Goal: Navigation & Orientation: Find specific page/section

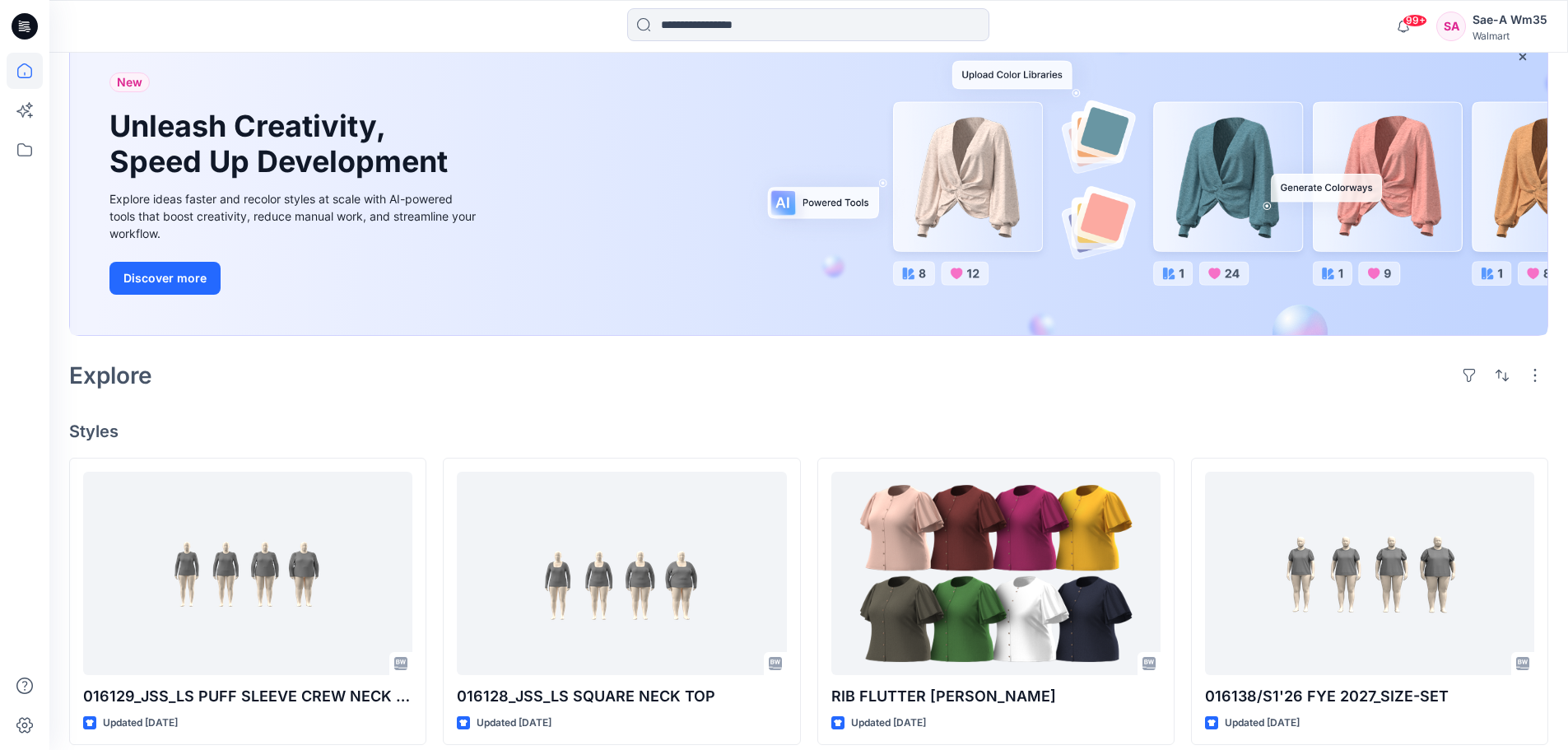
scroll to position [411, 0]
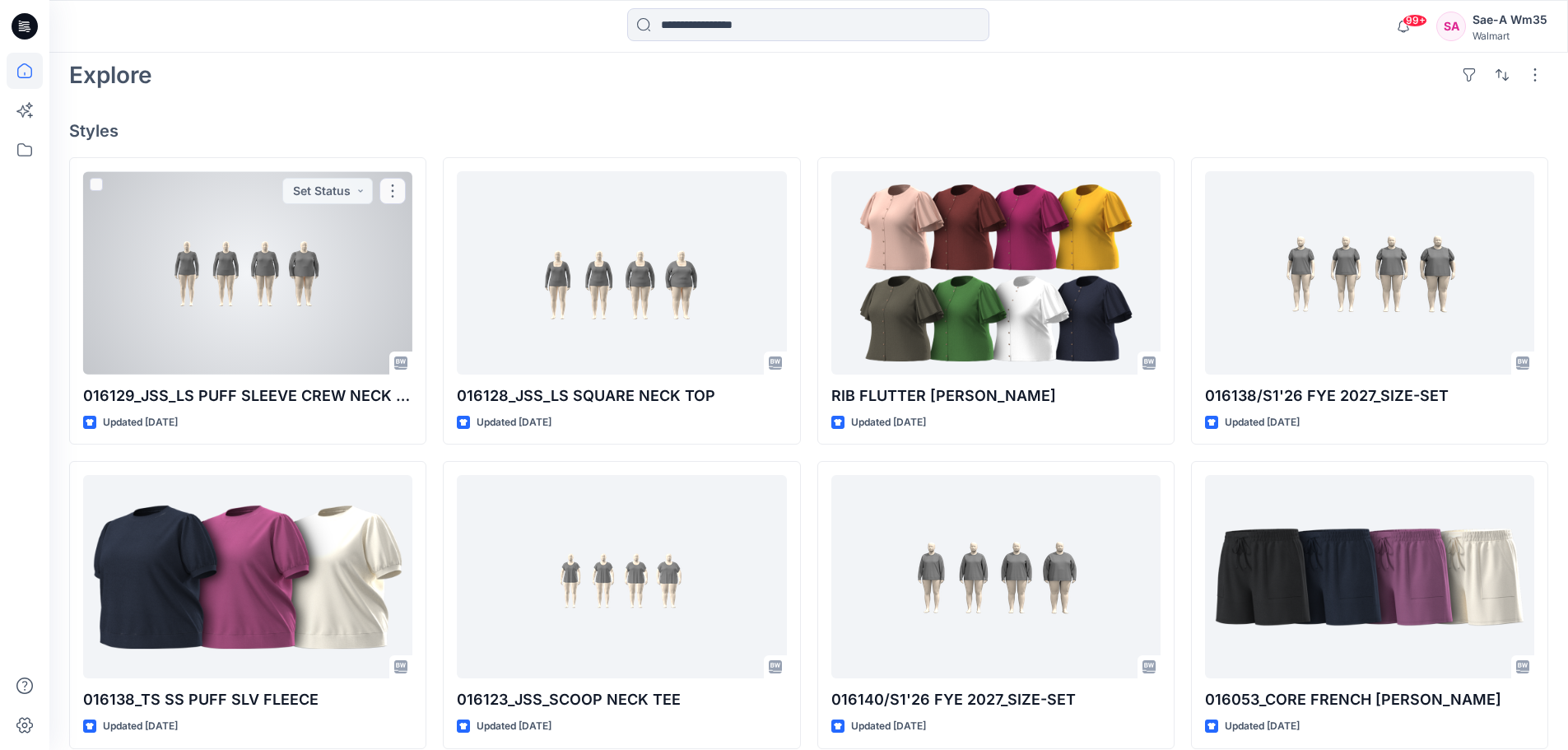
drag, startPoint x: 244, startPoint y: 323, endPoint x: 253, endPoint y: 322, distance: 9.1
click at [244, 322] on div at bounding box center [247, 273] width 329 height 203
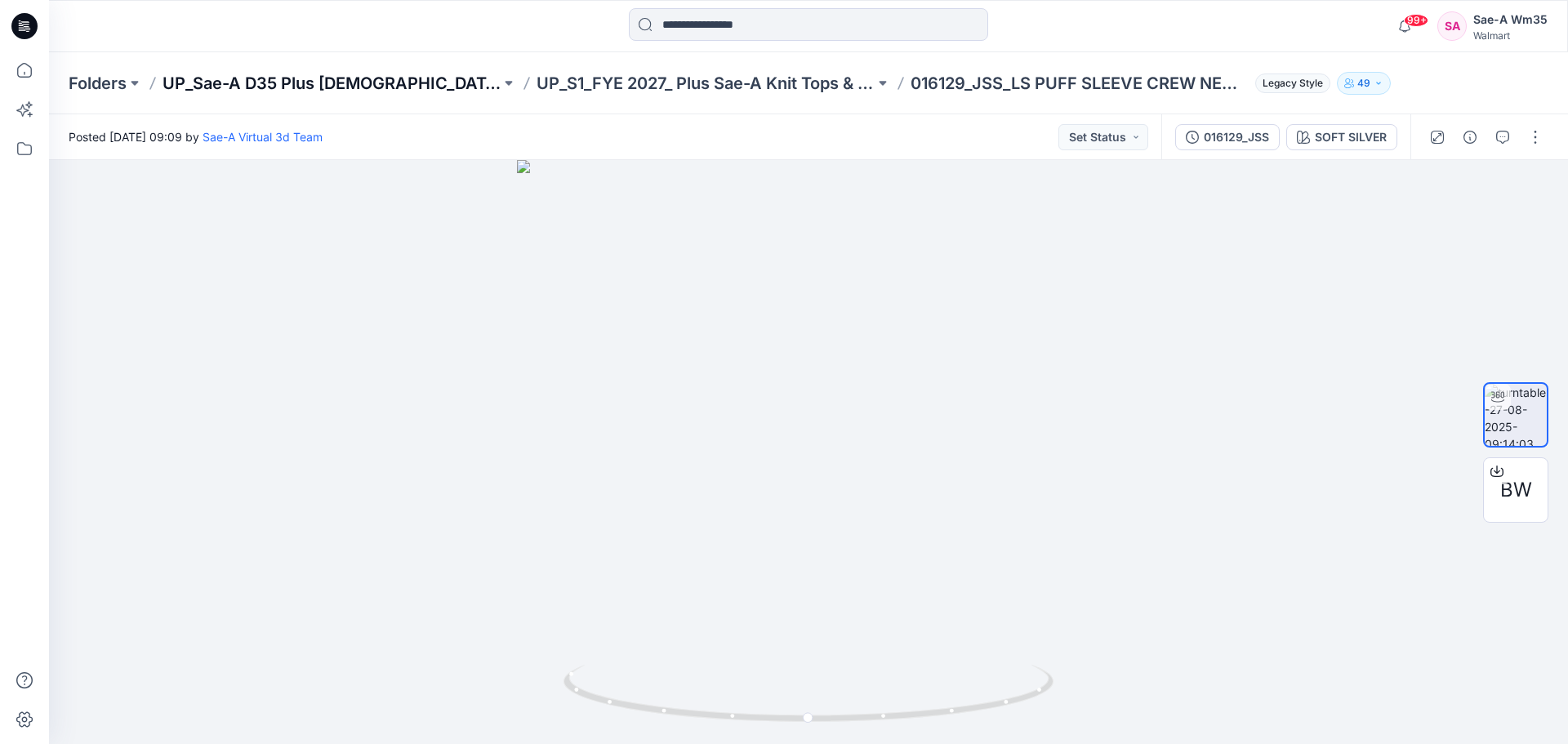
click at [365, 78] on p "UP_Sae-A D35 Plus [DEMOGRAPHIC_DATA] Top" at bounding box center [331, 84] width 338 height 23
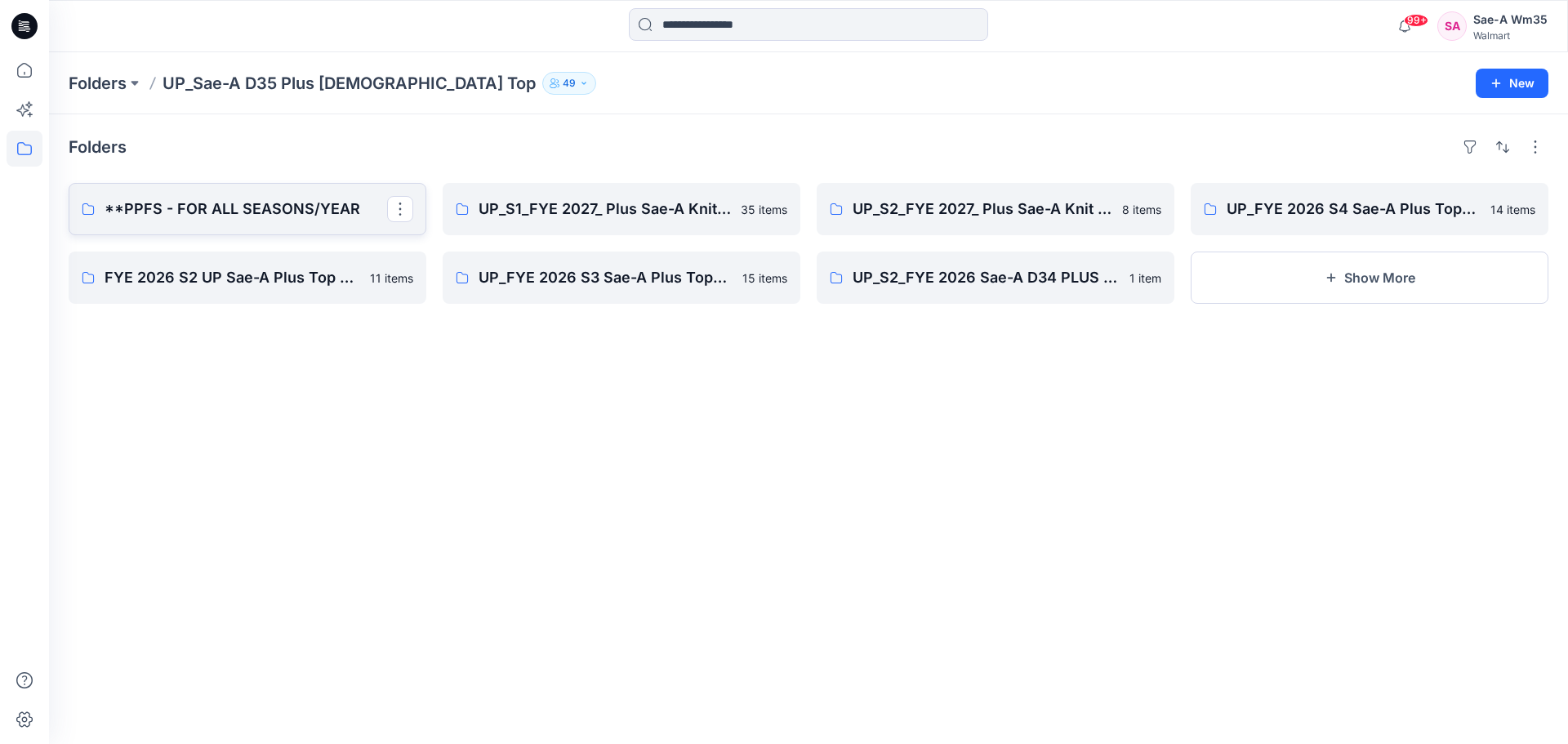
click at [199, 211] on p "**PPFS - FOR ALL SEASONS/YEAR" at bounding box center [245, 209] width 283 height 23
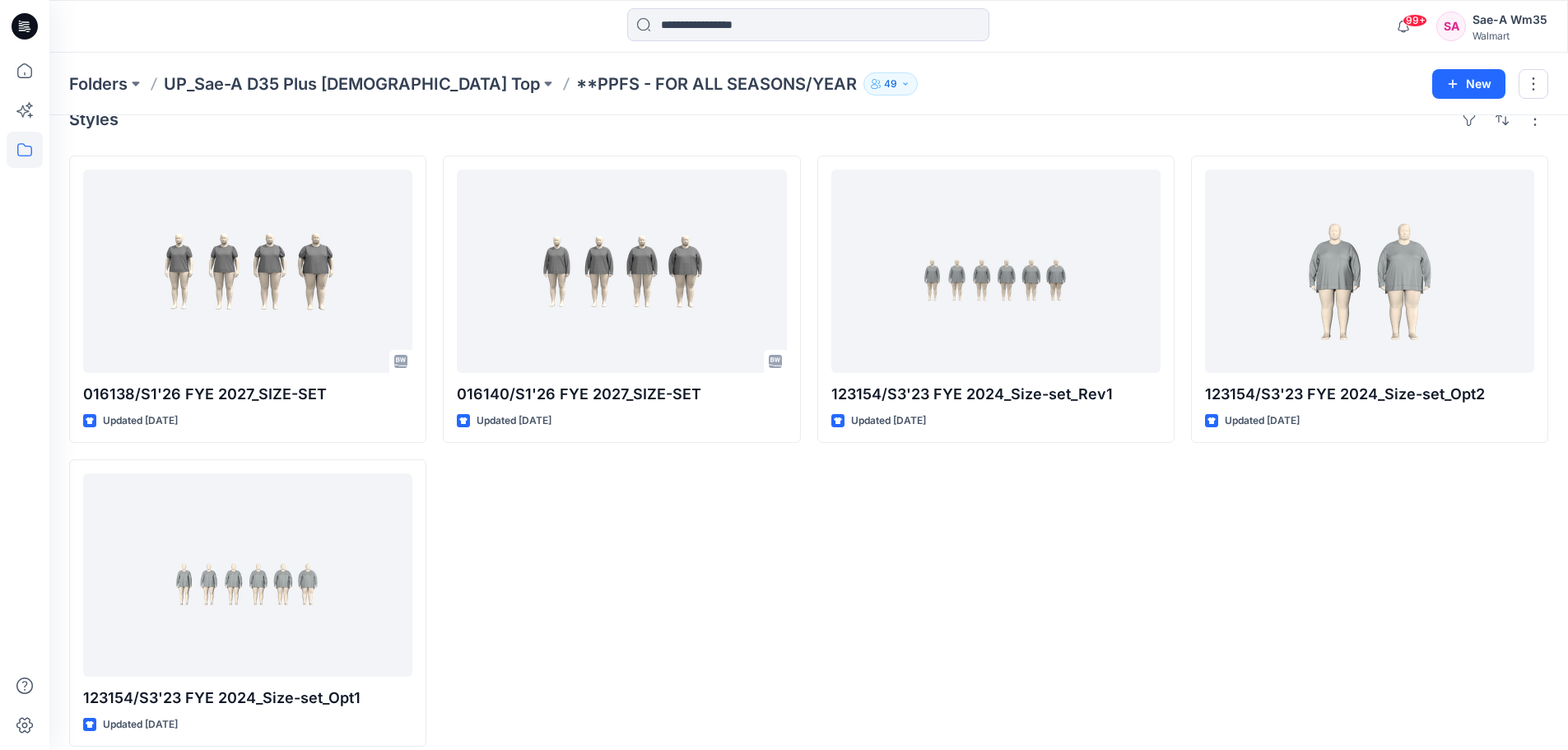
scroll to position [45, 0]
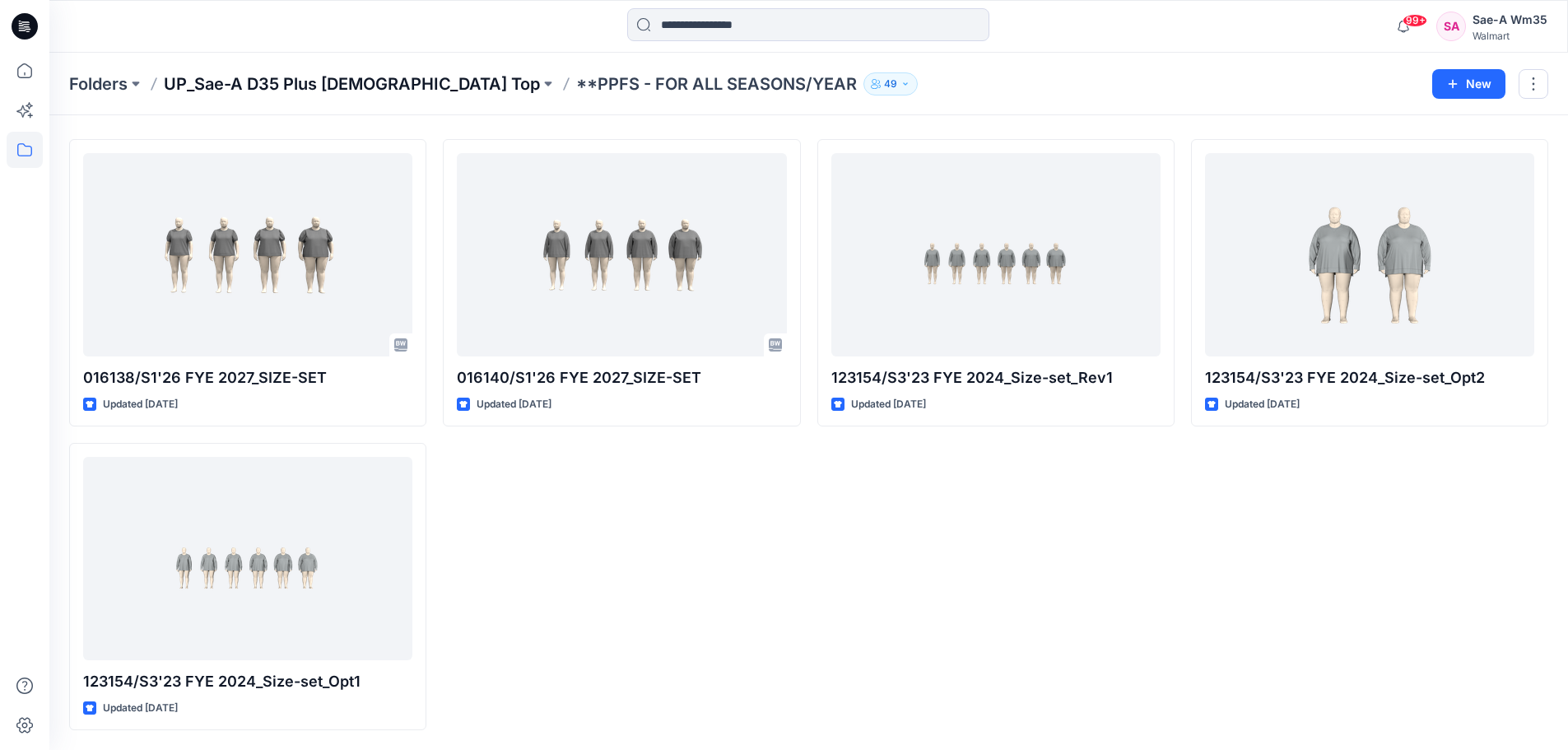
click at [248, 80] on p "UP_Sae-A D35 Plus [DEMOGRAPHIC_DATA] Top" at bounding box center [352, 84] width 376 height 23
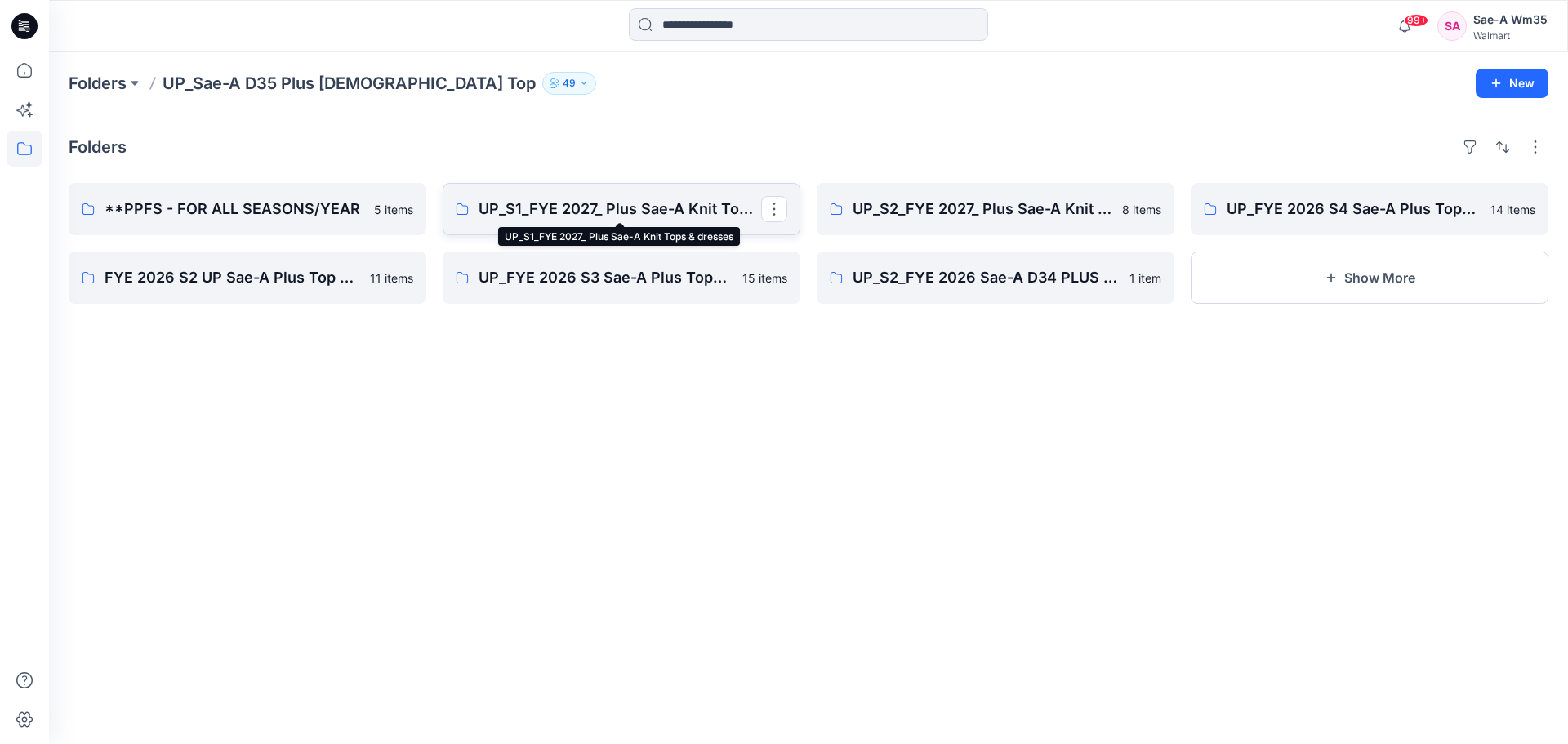
click at [583, 207] on p "UP_S1_FYE 2027_ Plus Sae-A Knit Tops & dresses" at bounding box center [619, 209] width 283 height 23
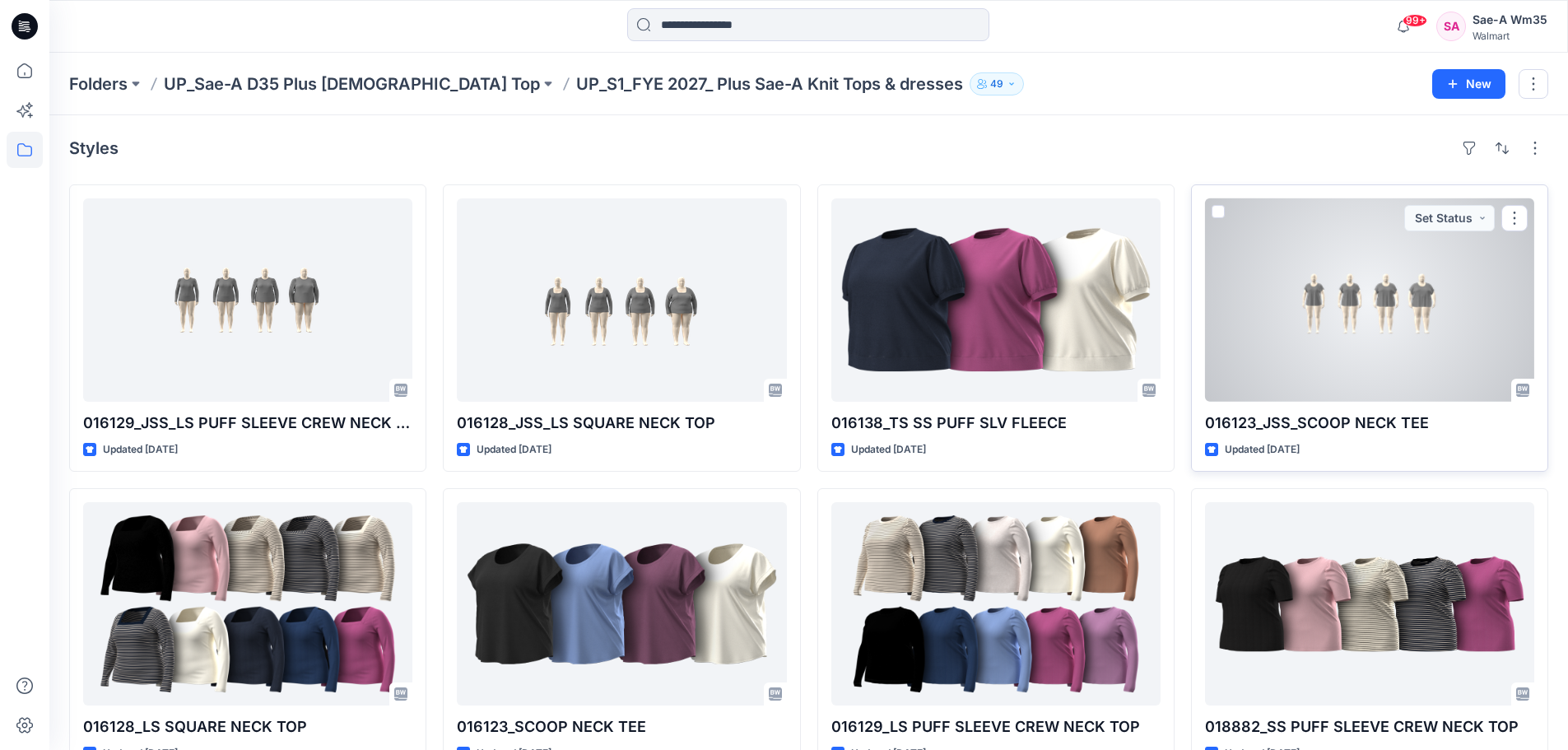
click at [1351, 339] on div at bounding box center [1369, 300] width 329 height 203
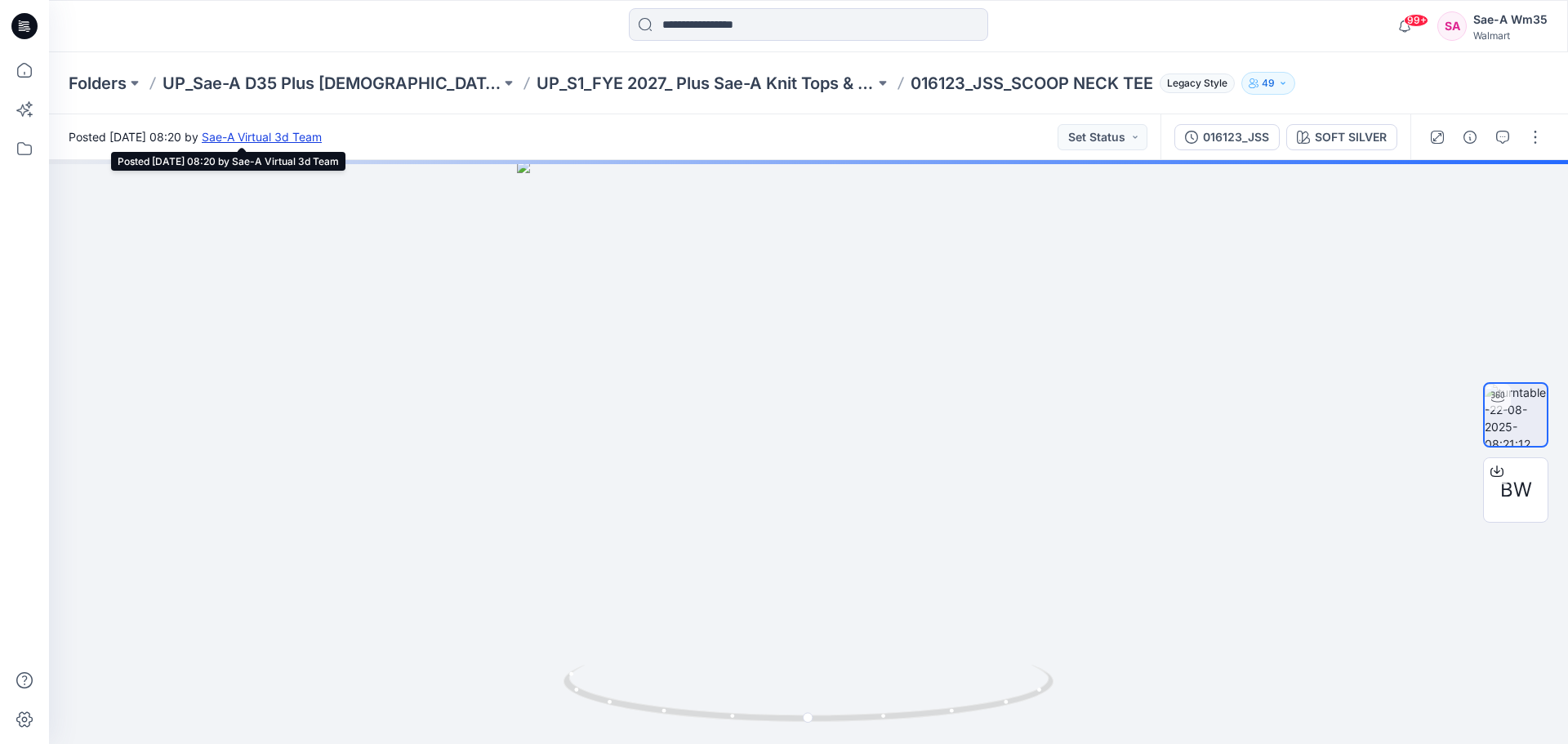
click at [322, 141] on link "Sae-A Virtual 3d Team" at bounding box center [262, 136] width 120 height 14
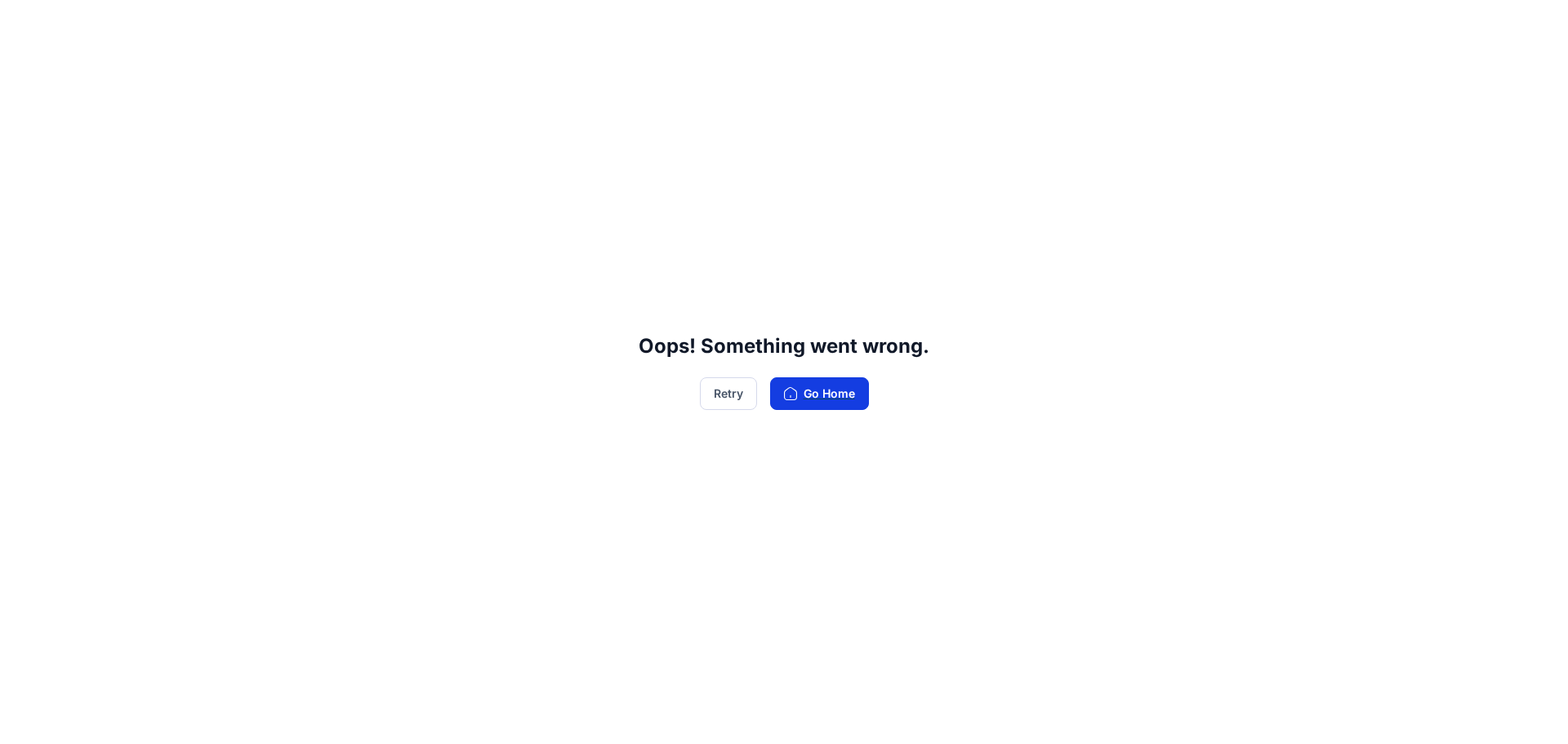
click at [804, 391] on button "Go Home" at bounding box center [819, 394] width 99 height 32
click at [851, 392] on button "Go Home" at bounding box center [819, 394] width 99 height 32
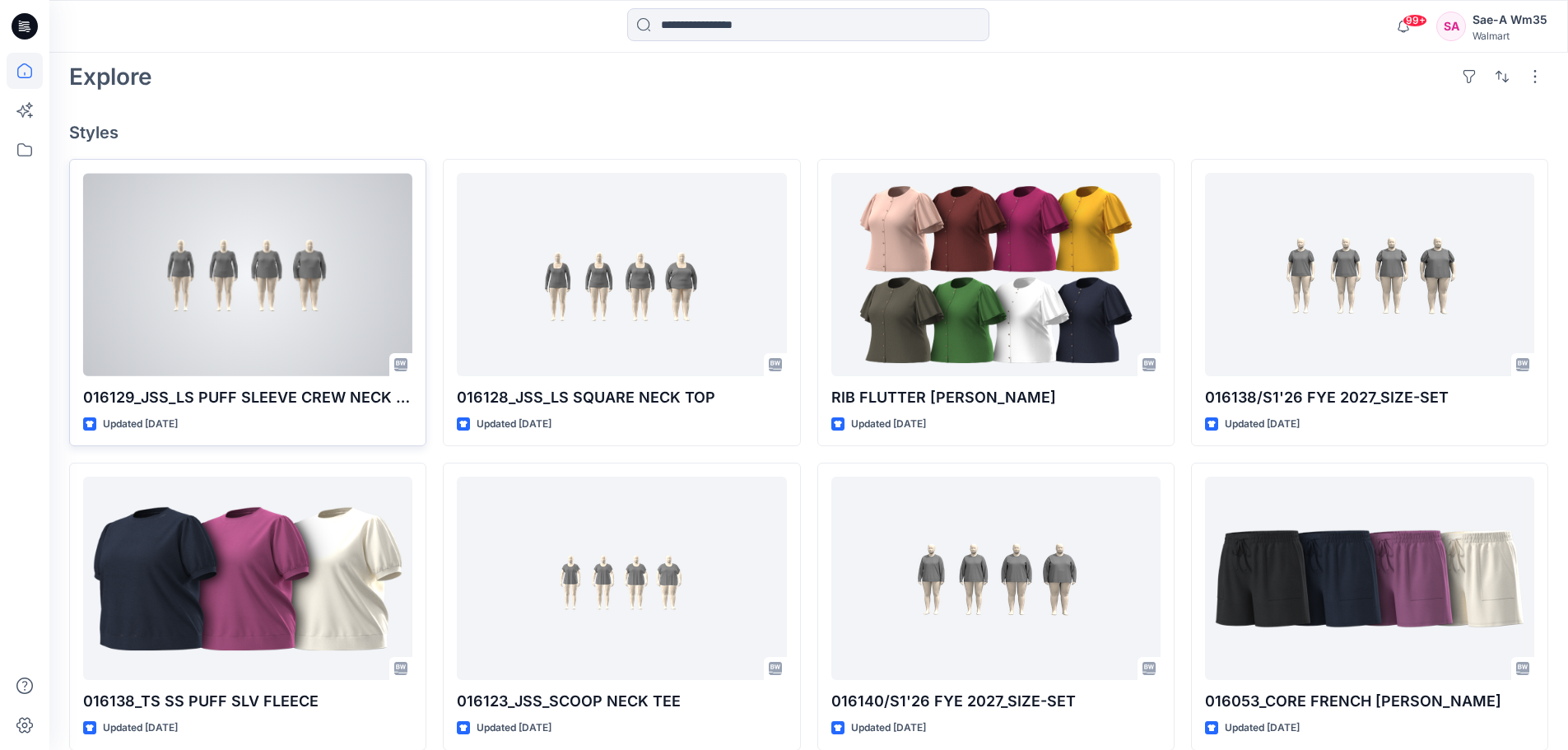
scroll to position [411, 0]
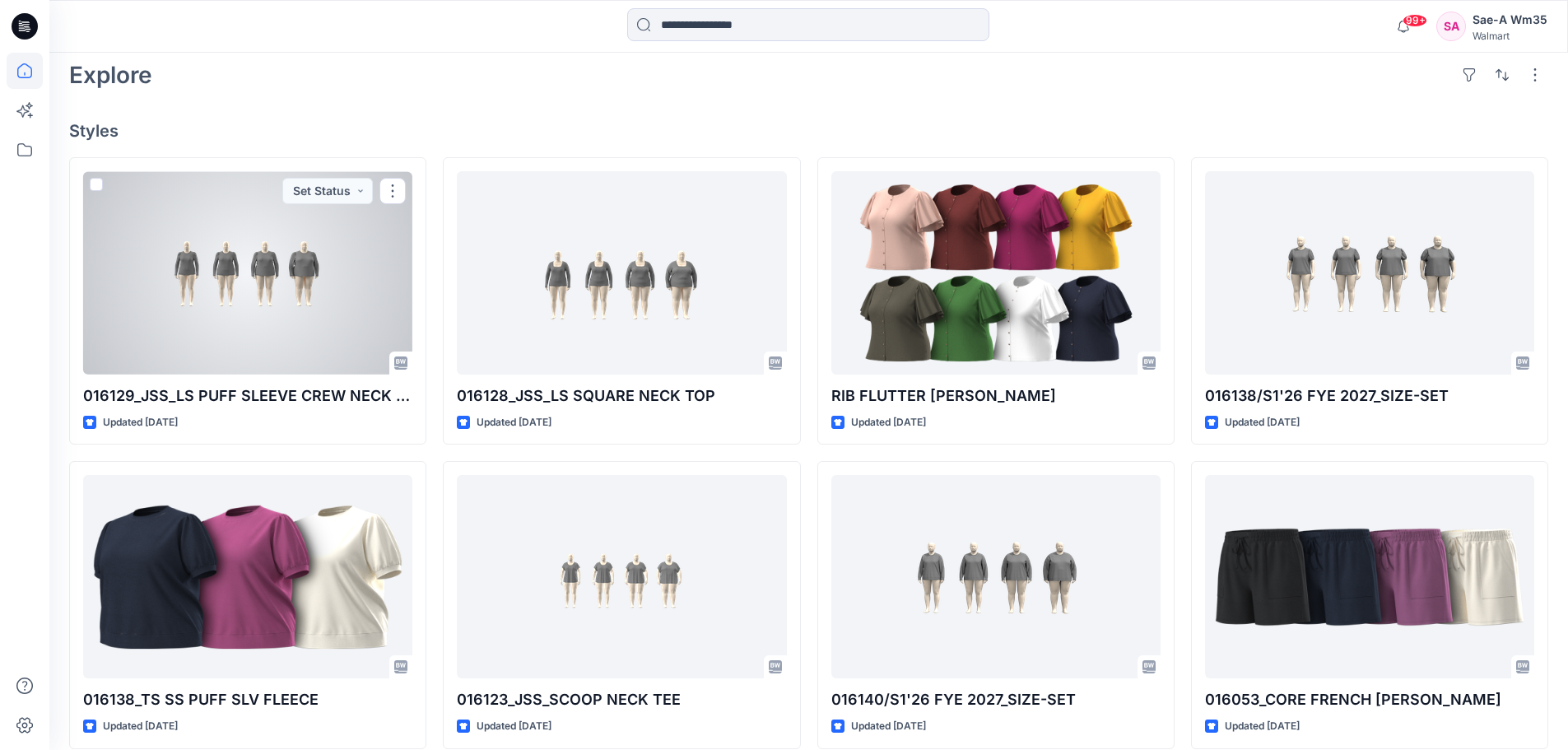
click at [257, 340] on div at bounding box center [247, 273] width 329 height 203
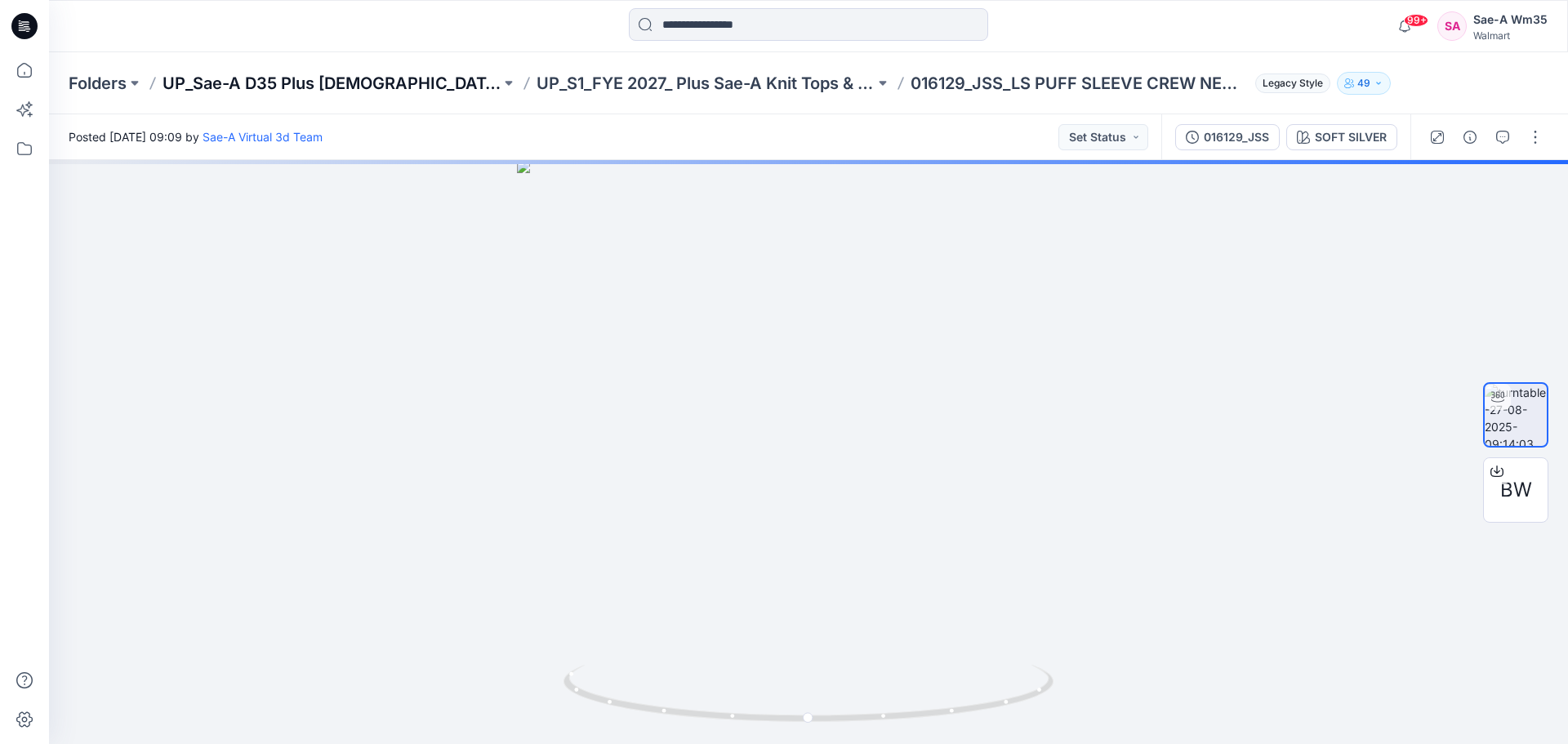
click at [276, 81] on p "UP_Sae-A D35 Plus [DEMOGRAPHIC_DATA] Top" at bounding box center [331, 84] width 338 height 23
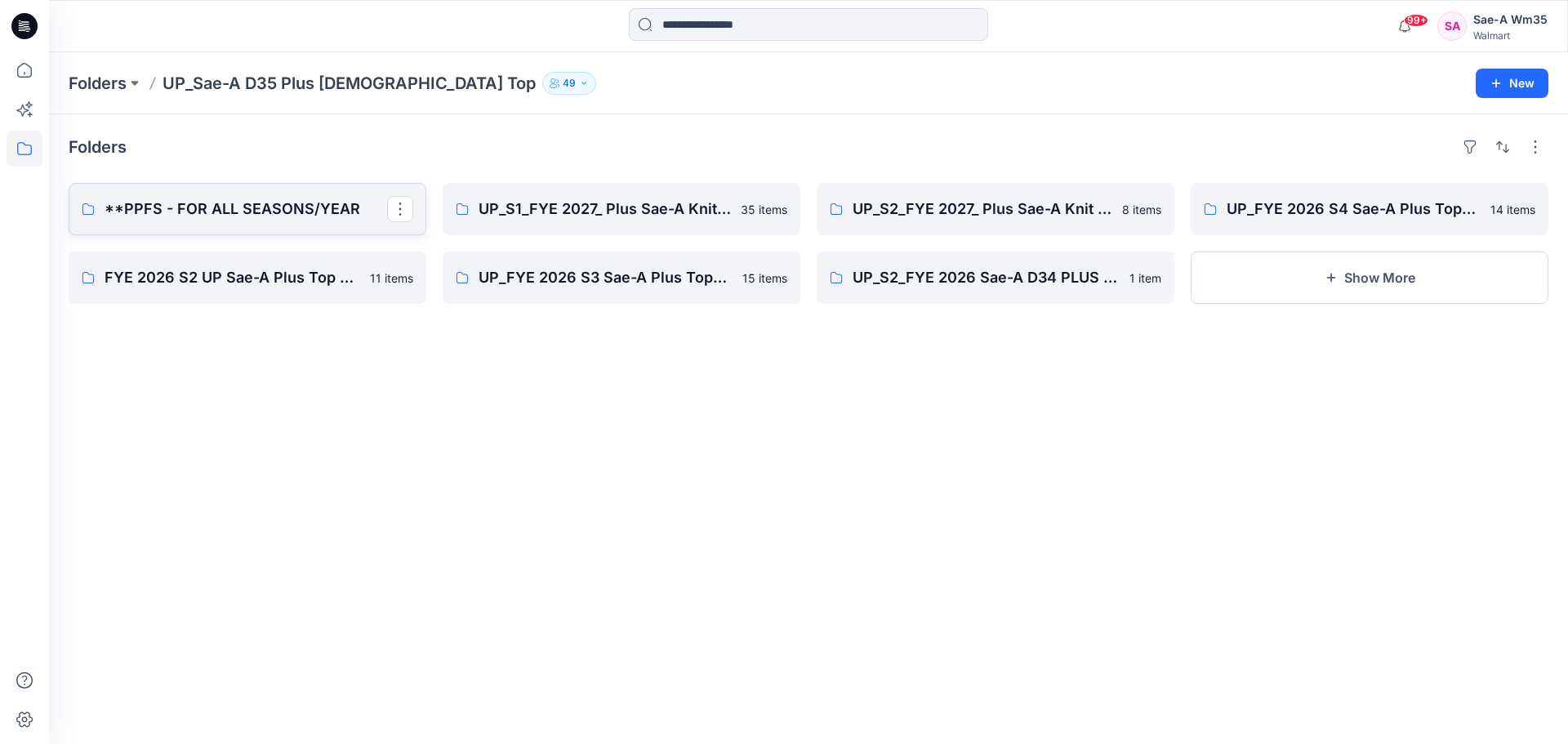
click at [303, 208] on p "**PPFS - FOR ALL SEASONS/YEAR" at bounding box center [245, 209] width 283 height 23
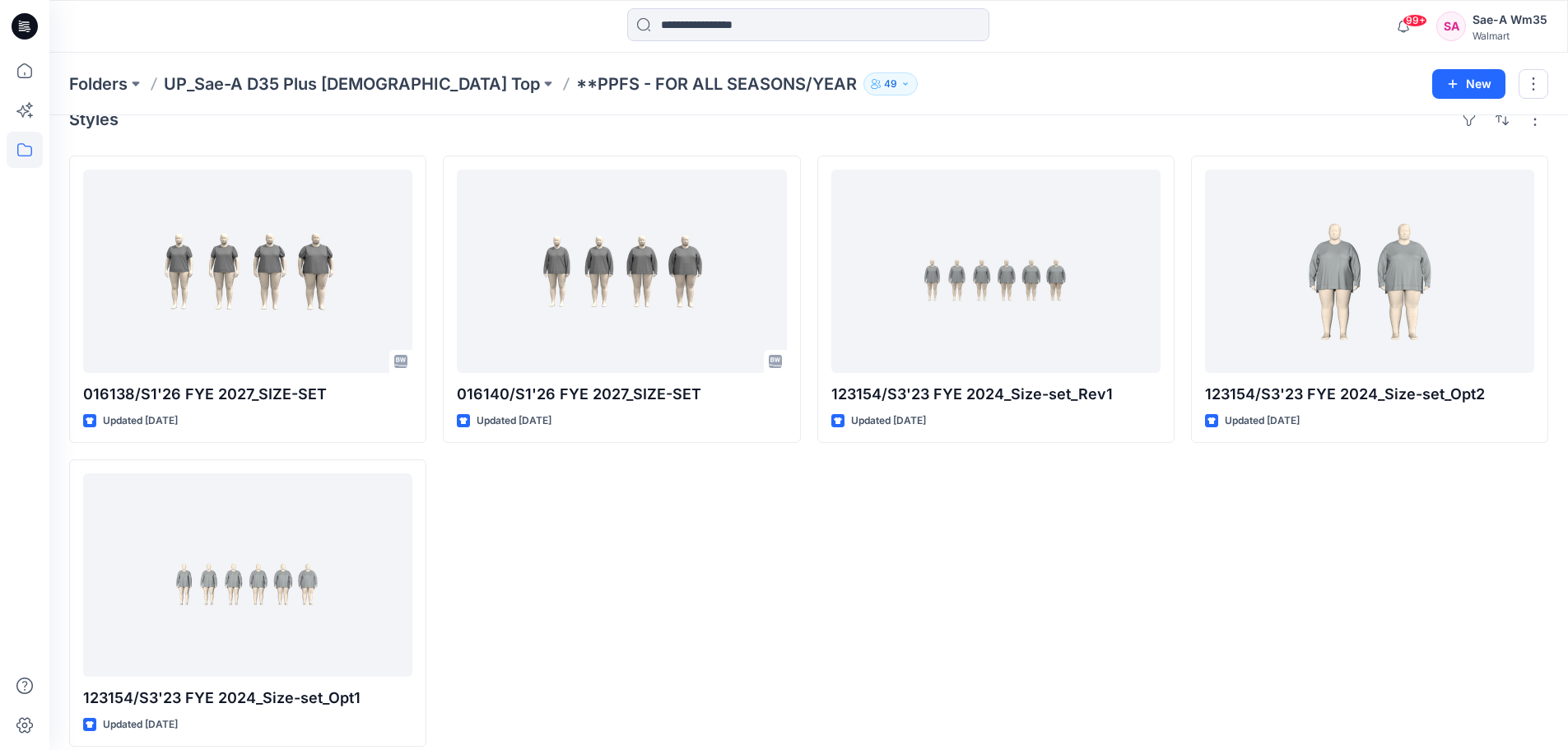
scroll to position [45, 0]
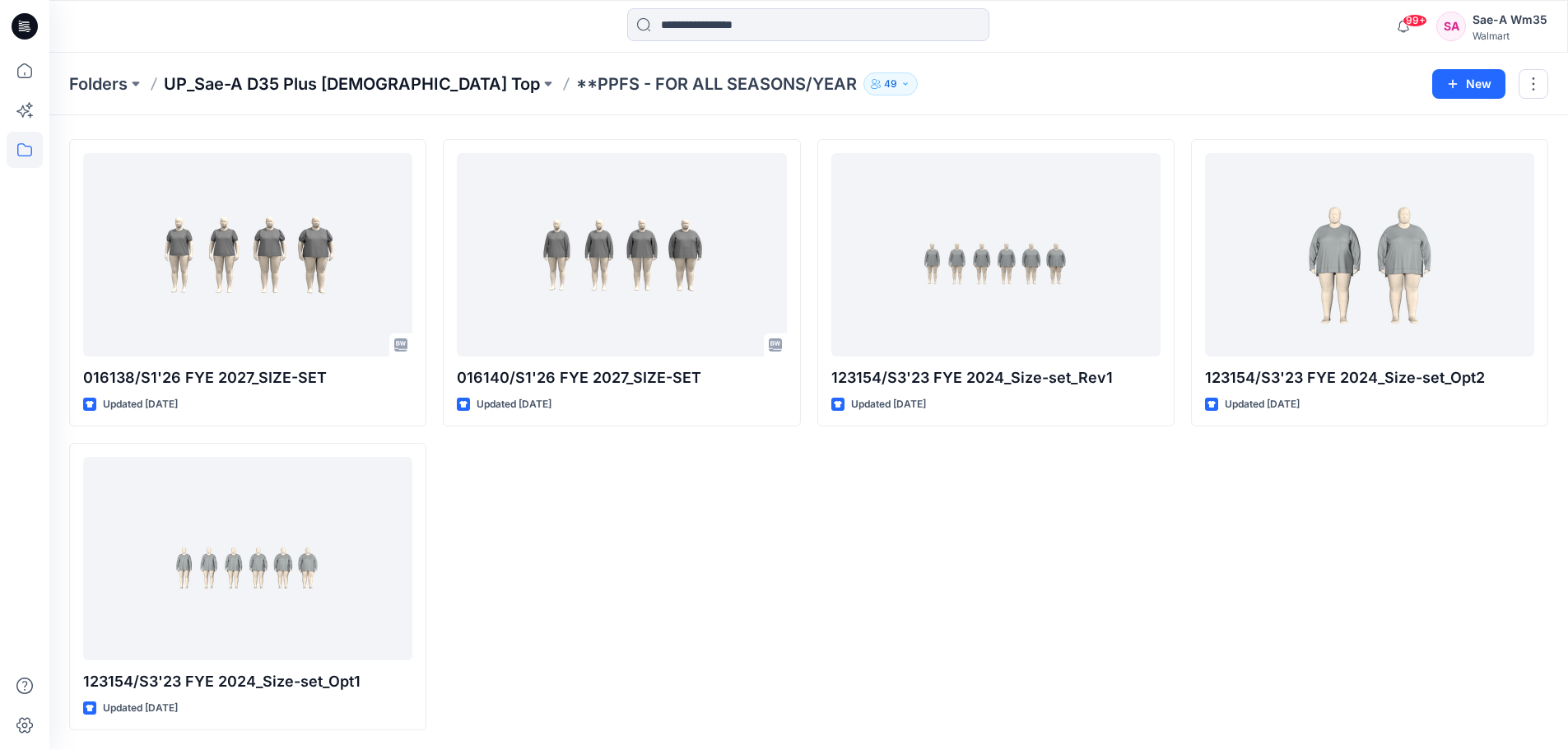
click at [352, 90] on p "UP_Sae-A D35 Plus [DEMOGRAPHIC_DATA] Top" at bounding box center [352, 84] width 376 height 23
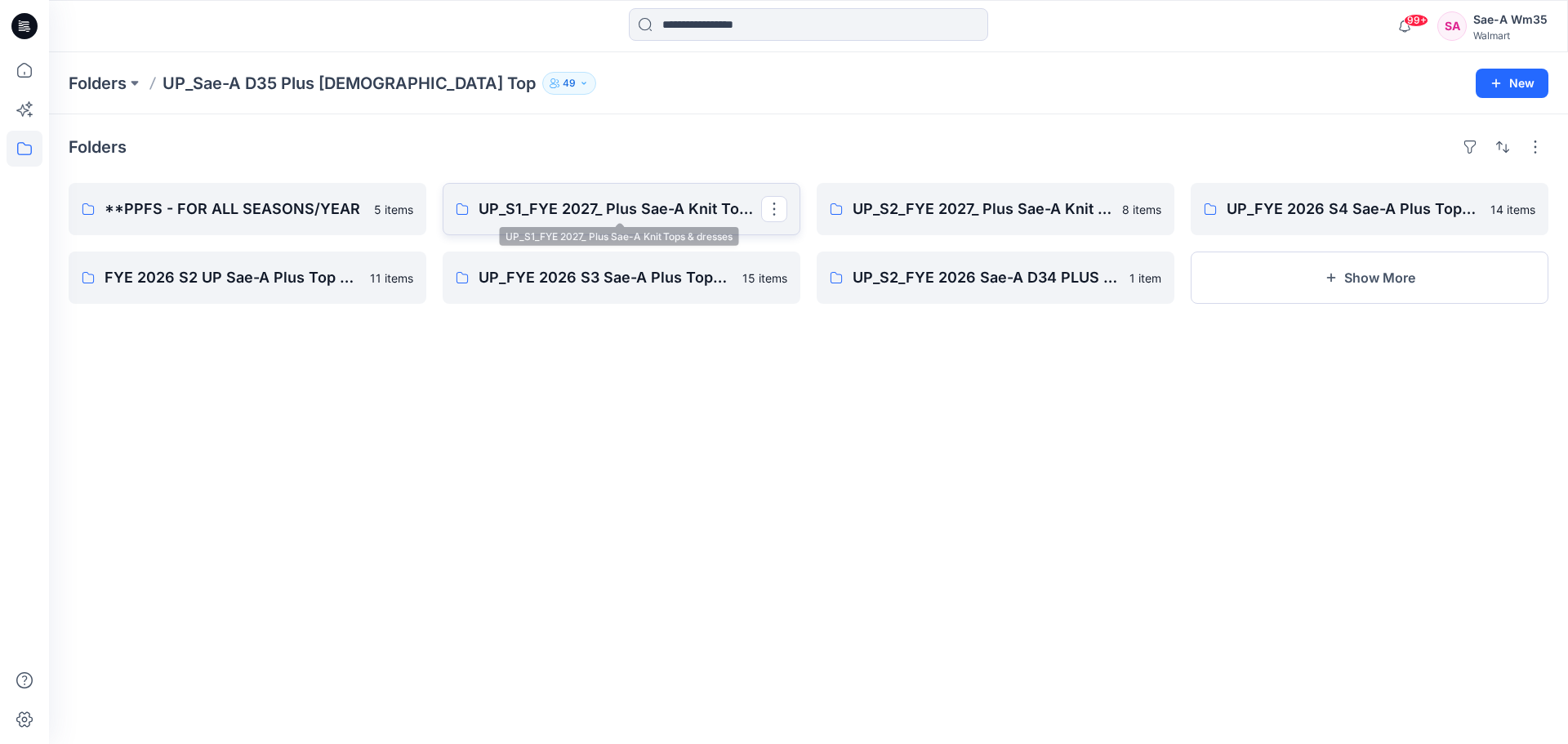
click at [514, 212] on p "UP_S1_FYE 2027_ Plus Sae-A Knit Tops & dresses" at bounding box center [619, 209] width 283 height 23
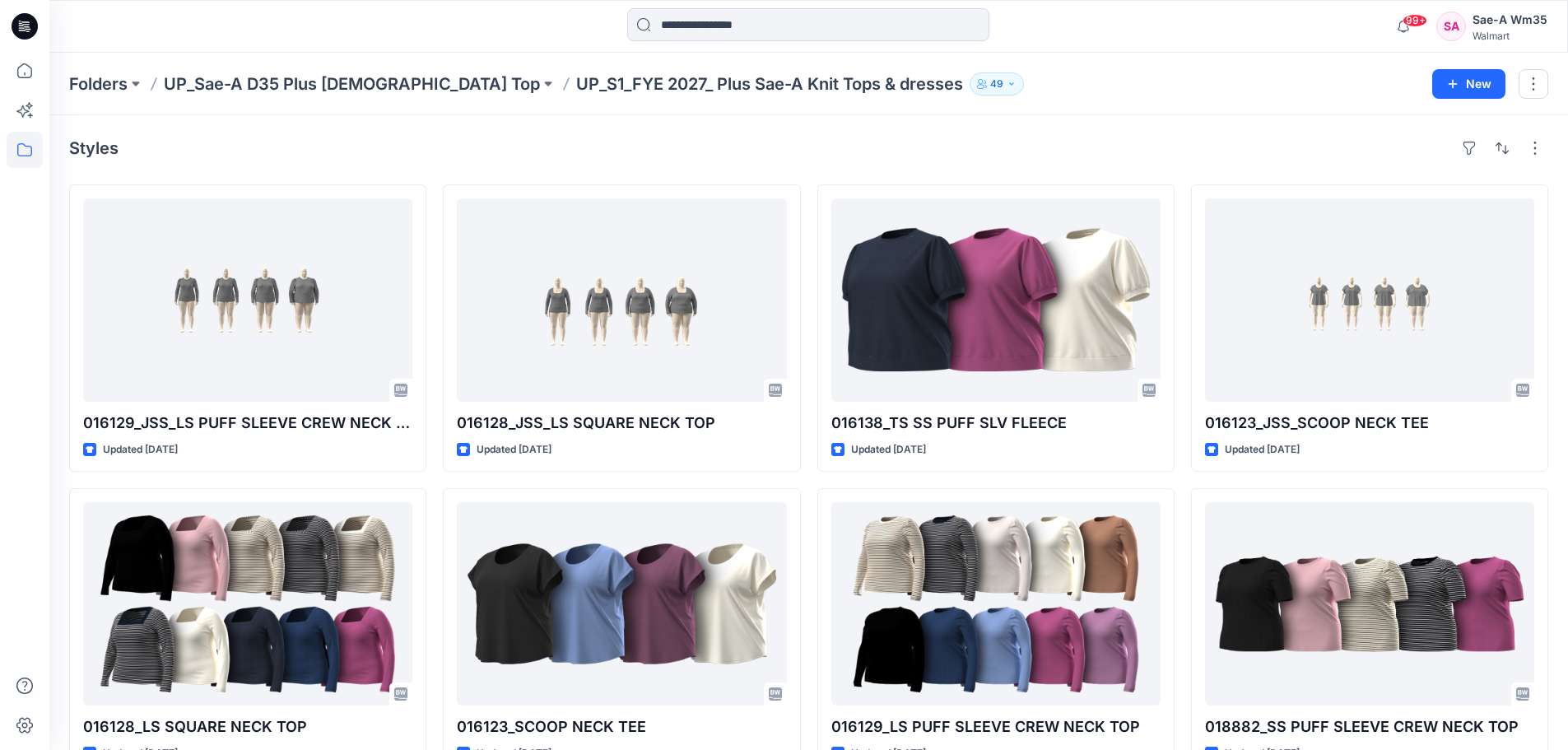
click at [924, 139] on div "Styles" at bounding box center [808, 148] width 1479 height 26
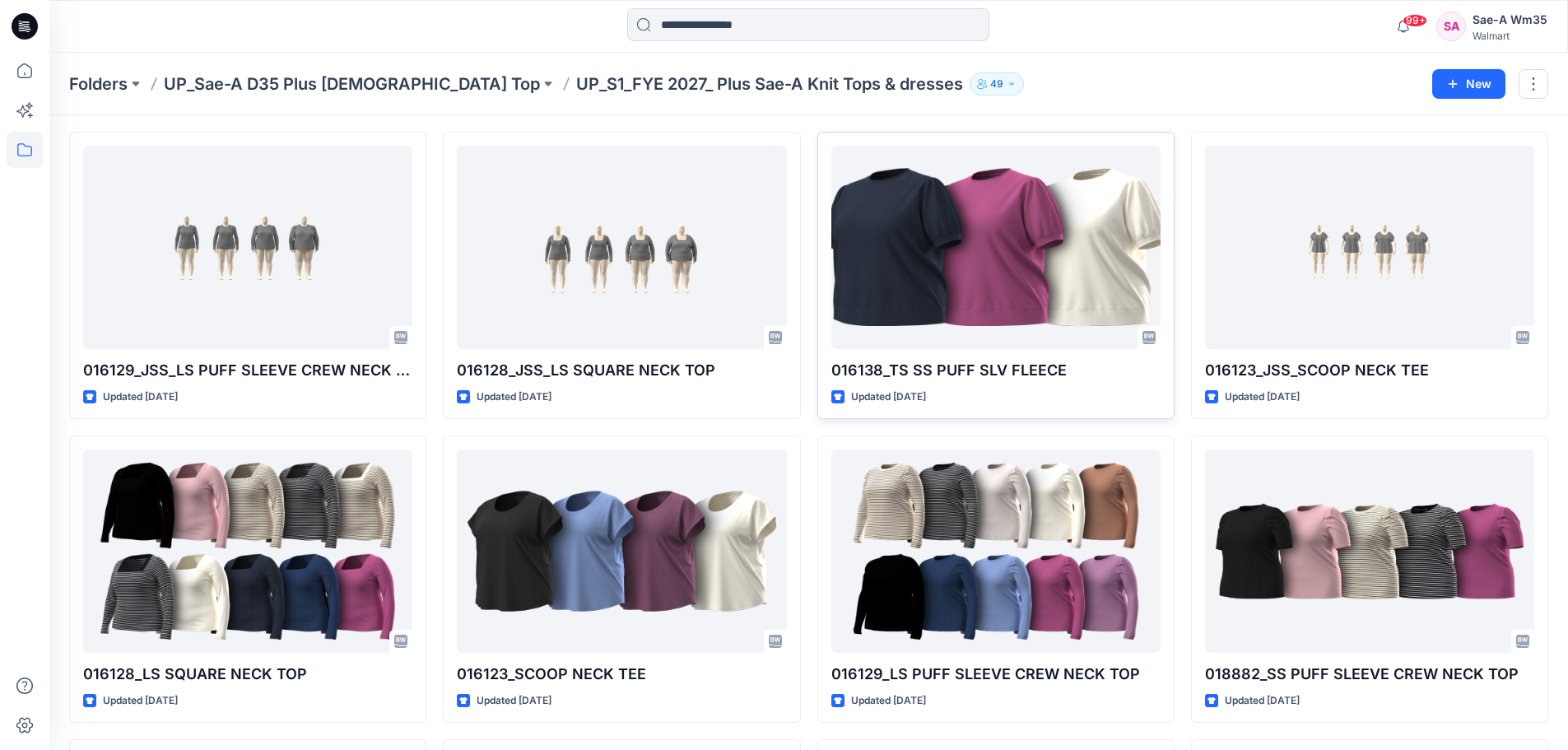
scroll to position [82, 0]
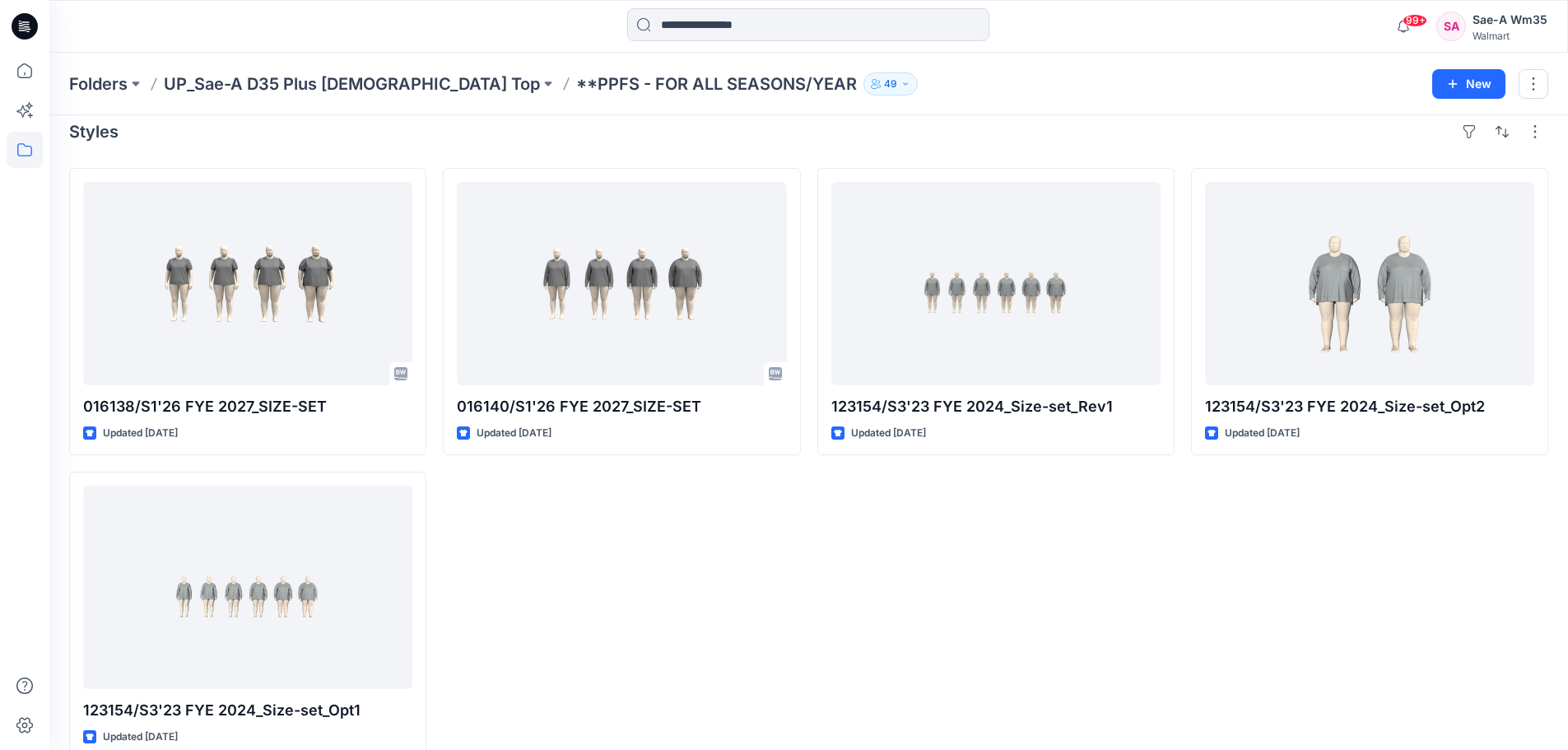
scroll to position [45, 0]
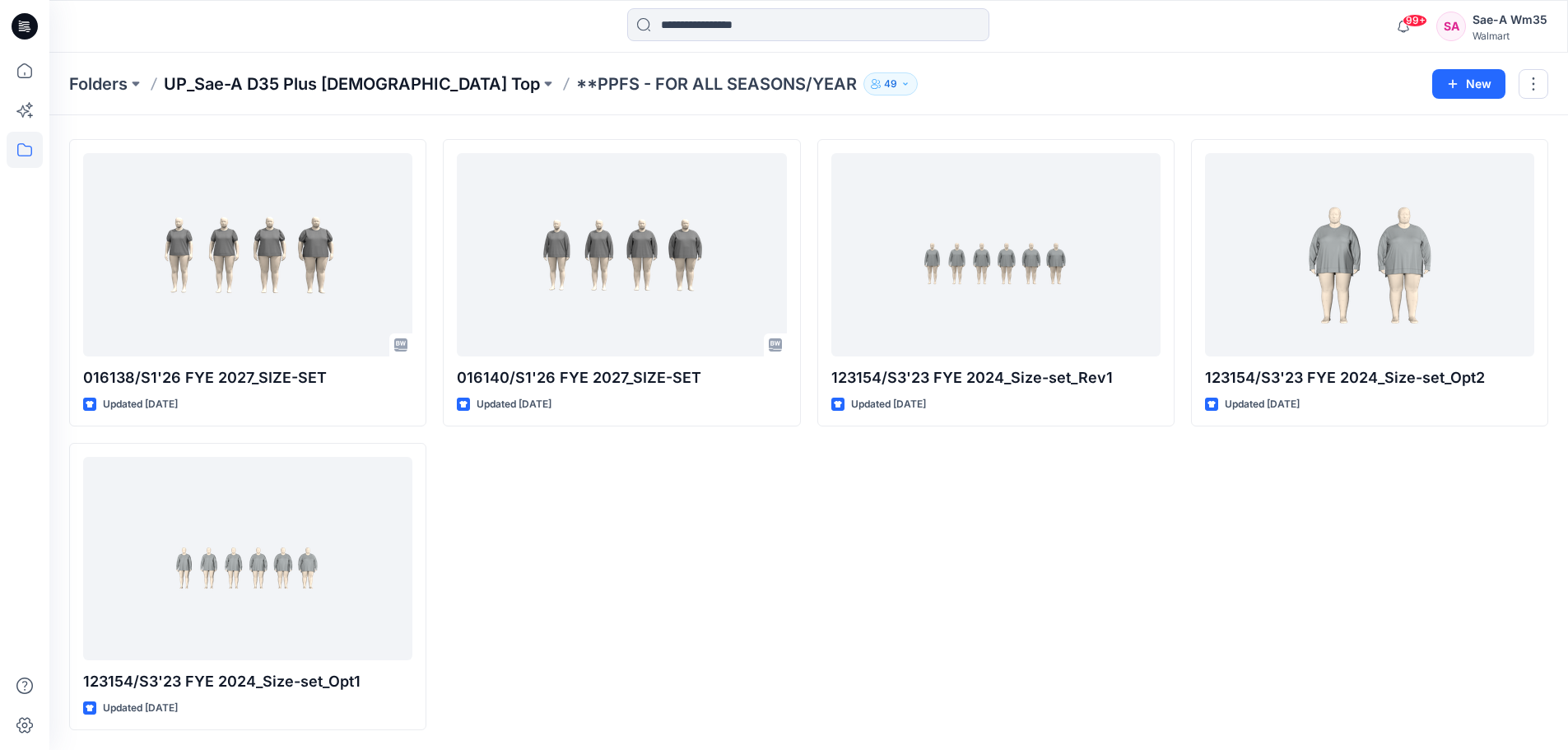
click at [370, 83] on p "UP_Sae-A D35 Plus [DEMOGRAPHIC_DATA] Top" at bounding box center [352, 84] width 376 height 23
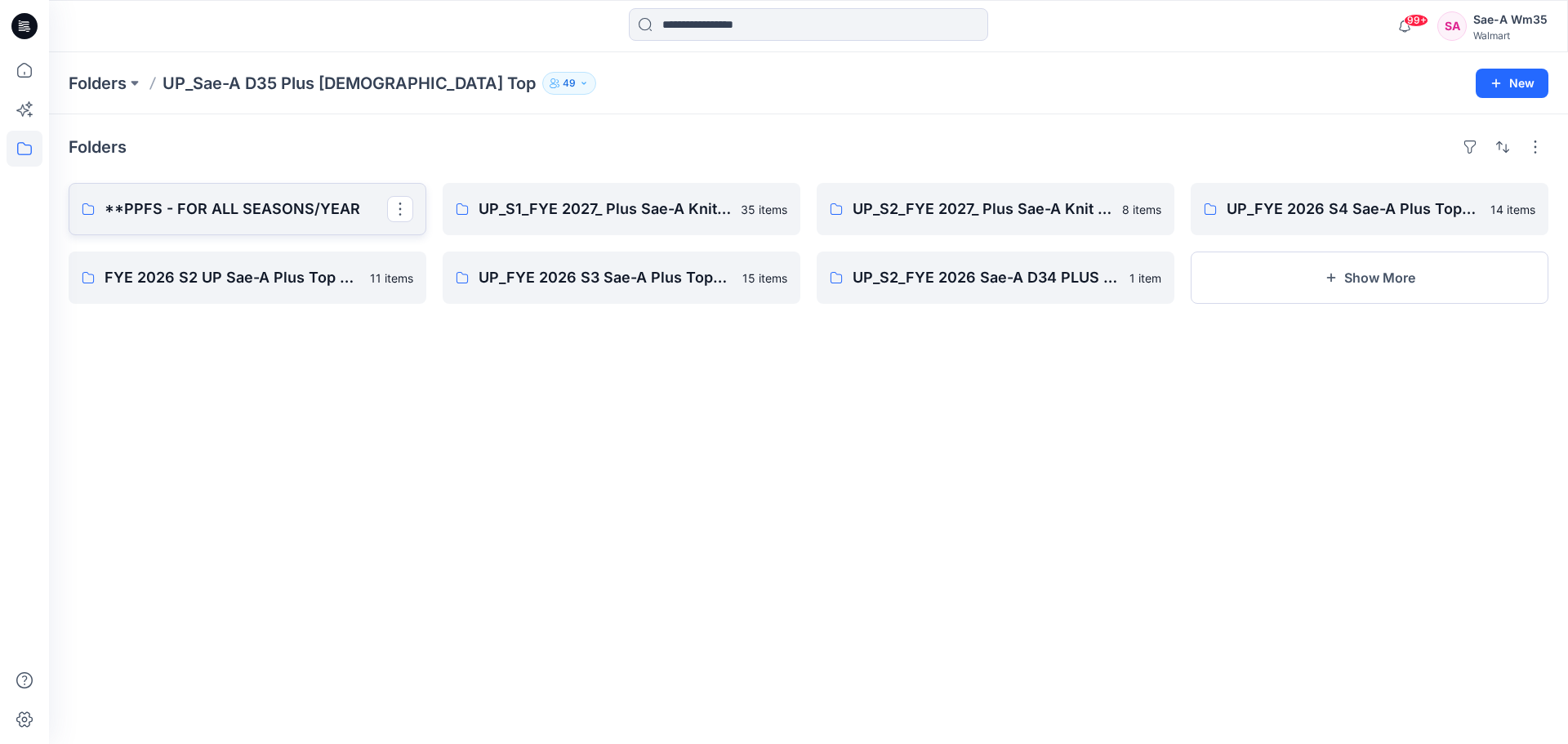
click at [379, 204] on p "**PPFS - FOR ALL SEASONS/YEAR" at bounding box center [245, 209] width 283 height 23
